Goal: Task Accomplishment & Management: Manage account settings

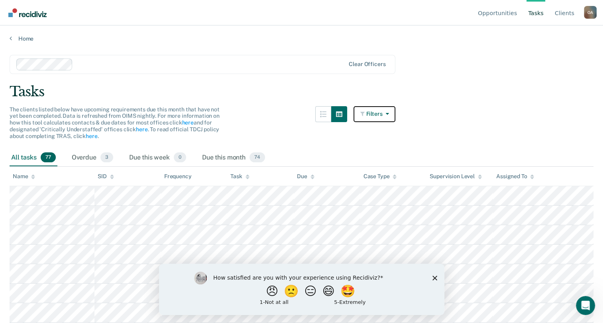
click at [372, 114] on button "Filters" at bounding box center [374, 114] width 42 height 16
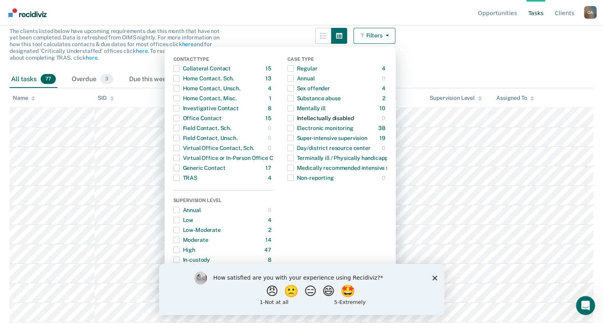
scroll to position [80, 0]
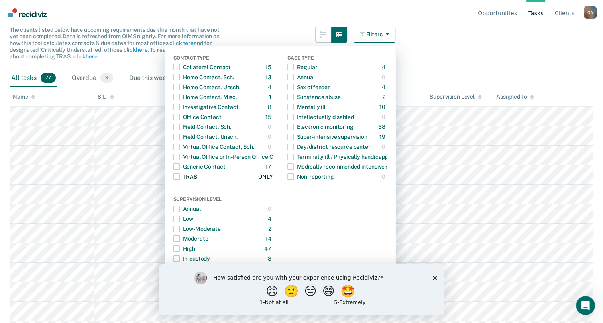
click at [180, 177] on span "Dropdown Menu" at bounding box center [176, 177] width 6 height 6
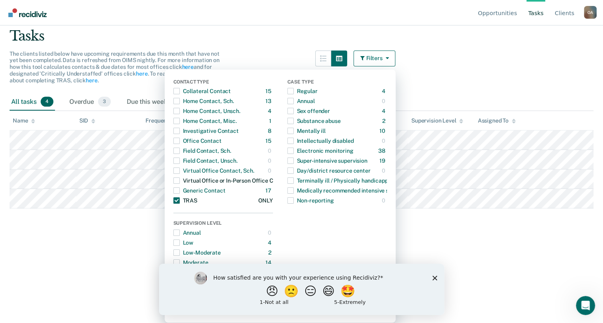
scroll to position [55, 0]
click at [505, 223] on main "Clear officers Tasks The clients listed below have upcoming requirements due th…" at bounding box center [301, 126] width 603 height 279
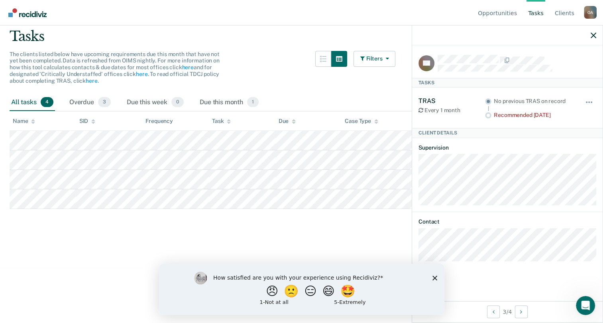
click at [437, 276] on div "How satisfied are you with your experience using Recidiviz? 😠 🙁 😑 😄 🤩 1 - Not a…" at bounding box center [301, 289] width 285 height 51
click at [436, 277] on icon "Close survey" at bounding box center [434, 278] width 5 height 5
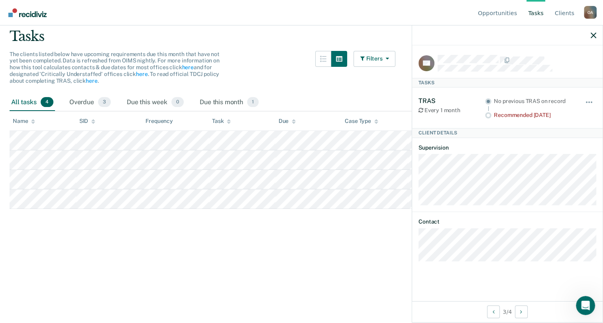
click at [597, 33] on div at bounding box center [507, 35] width 190 height 20
click at [588, 105] on button "button" at bounding box center [589, 106] width 14 height 13
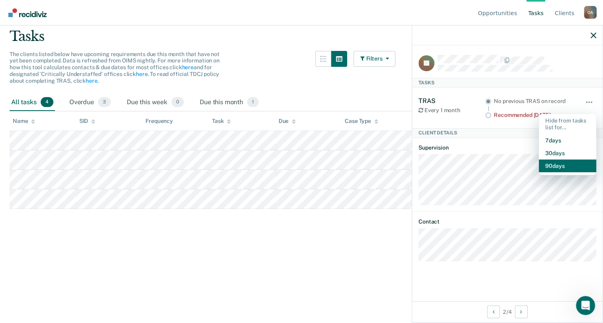
click at [555, 161] on button "90 days" at bounding box center [567, 166] width 57 height 13
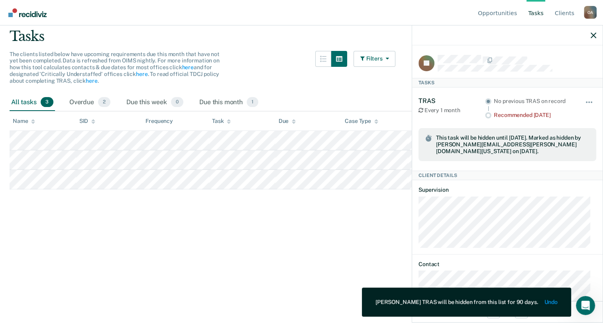
click at [279, 255] on main "Clear officers Tasks The clients listed below have upcoming requirements due th…" at bounding box center [301, 126] width 603 height 279
click at [587, 38] on div at bounding box center [507, 35] width 190 height 20
click at [586, 37] on div at bounding box center [507, 35] width 190 height 20
click at [590, 37] on icon "button" at bounding box center [593, 36] width 6 height 6
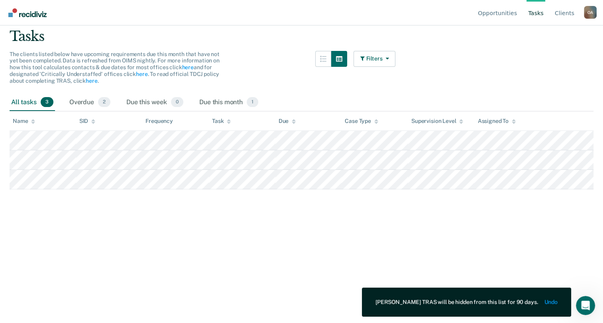
click at [294, 268] on html "Looks like you’re using Internet Explorer 11. For faster loading and a better e…" at bounding box center [301, 106] width 603 height 323
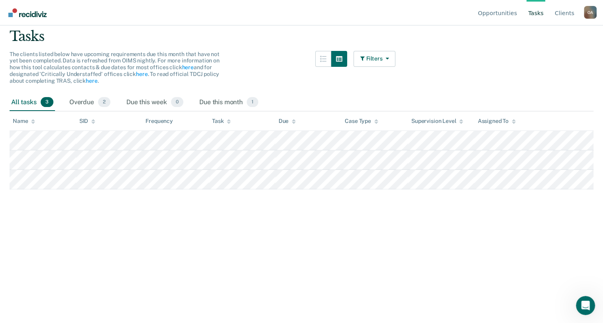
click at [31, 15] on img "Go to Recidiviz Home" at bounding box center [27, 12] width 38 height 9
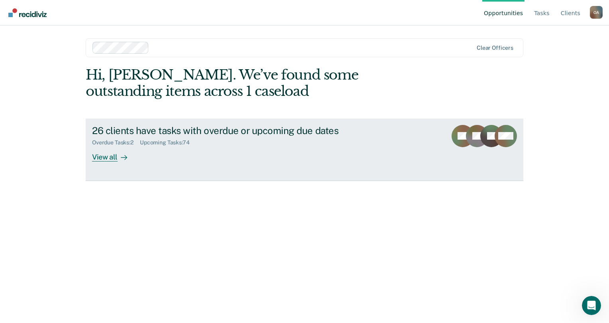
click at [131, 140] on div "Overdue Tasks : 2" at bounding box center [116, 142] width 48 height 7
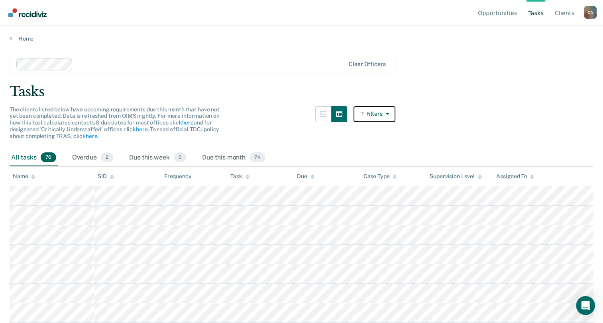
click at [380, 119] on button "Filters" at bounding box center [374, 114] width 42 height 16
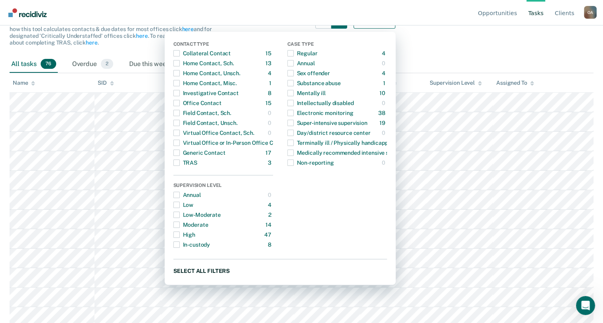
scroll to position [80, 0]
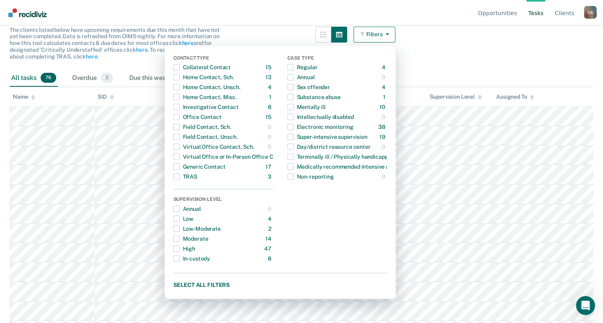
click at [485, 47] on main "Clear officers Tasks The clients listed below have upcoming requirements due th…" at bounding box center [301, 102] width 603 height 279
